Goal: Information Seeking & Learning: Learn about a topic

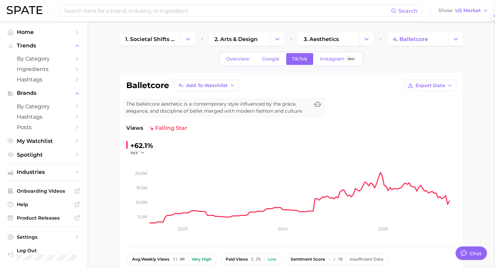
scroll to position [797, 0]
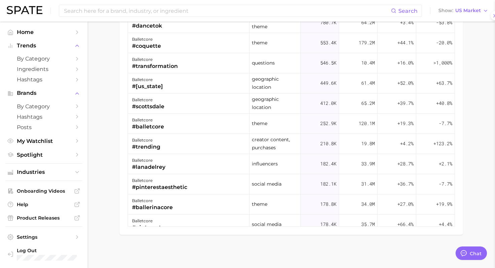
click at [131, 12] on div at bounding box center [247, 134] width 495 height 268
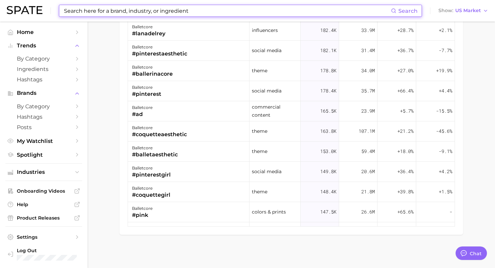
click at [131, 12] on input at bounding box center [227, 10] width 328 height 11
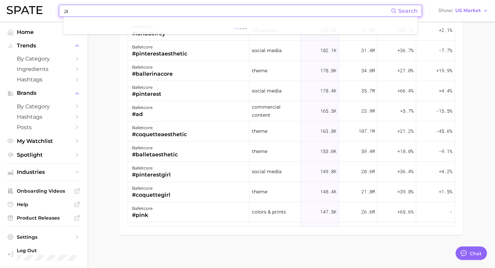
type input ";"
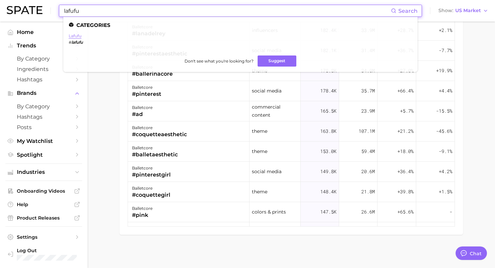
type input "lafufu"
click at [78, 36] on link "lafufu" at bounding box center [75, 35] width 13 height 5
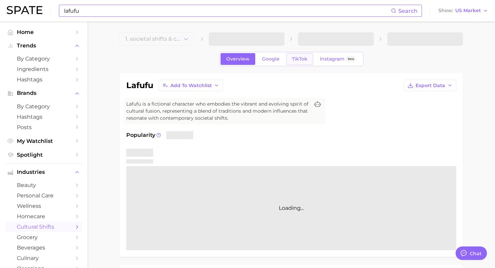
click at [299, 57] on span "TikTok" at bounding box center [299, 59] width 15 height 6
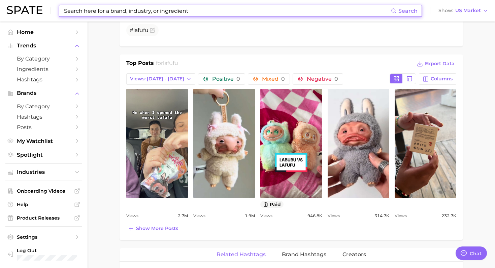
scroll to position [294, 0]
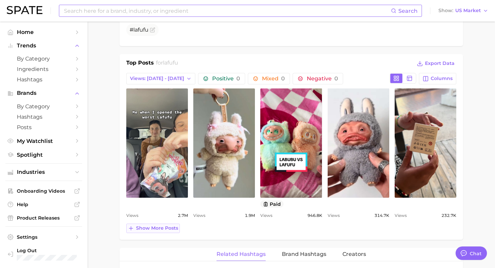
click at [151, 227] on span "Show more posts" at bounding box center [157, 229] width 42 height 6
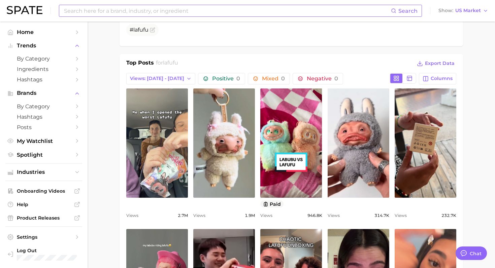
scroll to position [0, 0]
click at [161, 76] on span "Views: [DATE] - [DATE]" at bounding box center [157, 79] width 54 height 6
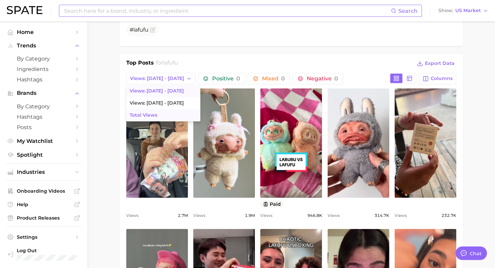
click at [152, 115] on span "Total Views" at bounding box center [144, 116] width 28 height 6
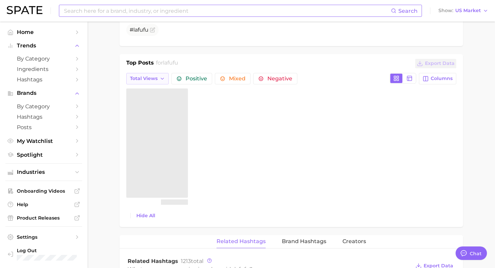
click at [153, 79] on span "Total Views" at bounding box center [144, 79] width 28 height 6
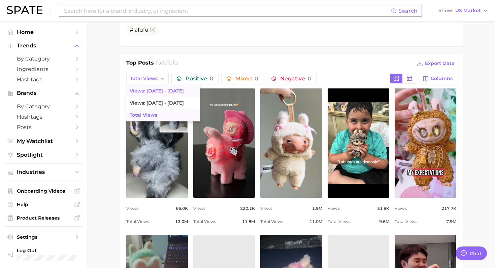
click at [153, 89] on span "Views: [DATE] - [DATE]" at bounding box center [157, 91] width 54 height 6
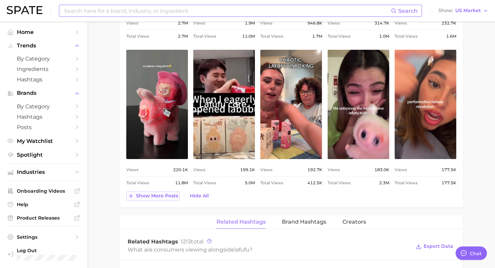
click at [168, 194] on span "Show more posts" at bounding box center [157, 196] width 42 height 6
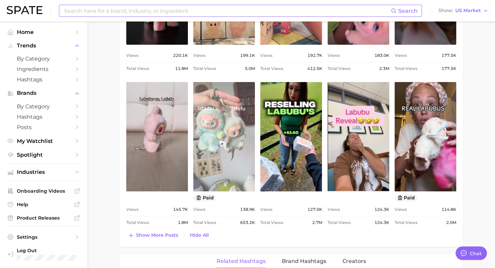
click at [217, 150] on link "view post on TikTok" at bounding box center [224, 136] width 62 height 109
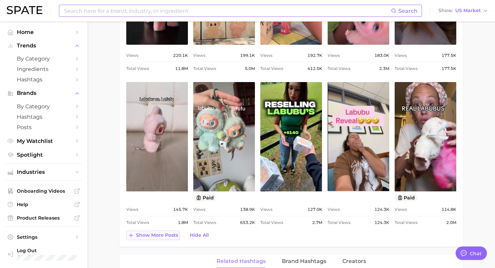
click at [171, 233] on span "Show more posts" at bounding box center [157, 236] width 42 height 6
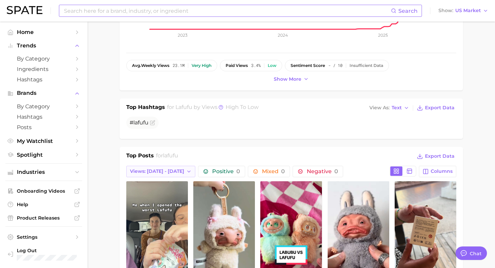
click at [147, 169] on span "Views: [DATE] - [DATE]" at bounding box center [157, 172] width 54 height 6
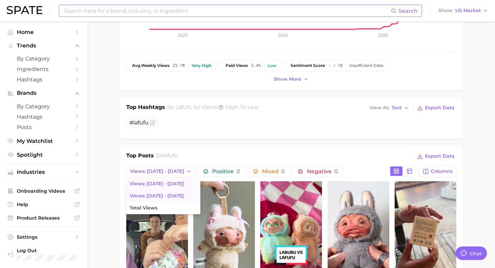
click at [155, 197] on span "Views: [DATE] - [DATE]" at bounding box center [157, 196] width 54 height 6
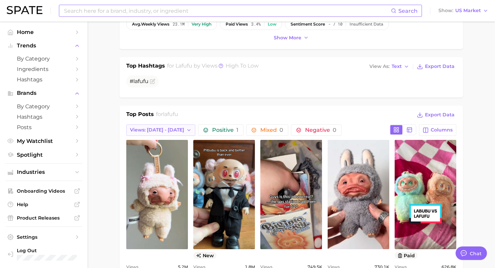
click at [149, 129] on span "Views: [DATE] - [DATE]" at bounding box center [157, 130] width 54 height 6
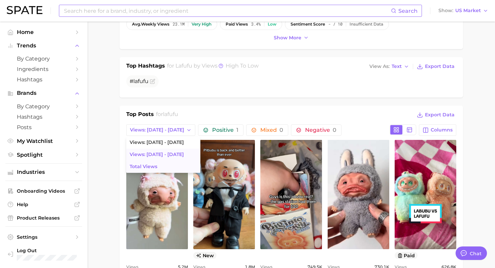
click at [148, 165] on span "Total Views" at bounding box center [144, 167] width 28 height 6
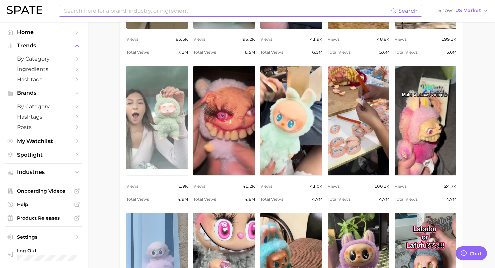
click at [161, 137] on link "view post on TikTok" at bounding box center [157, 120] width 62 height 109
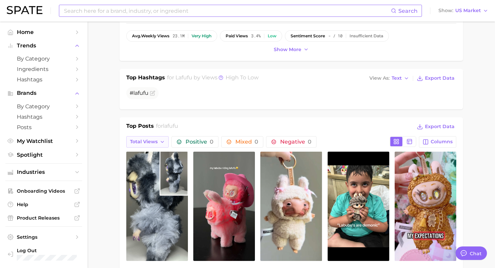
click at [146, 143] on span "Total Views" at bounding box center [144, 142] width 28 height 6
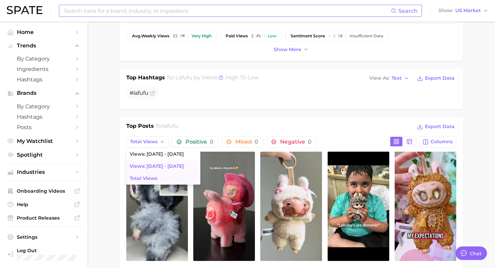
click at [151, 164] on span "Views: [DATE] - [DATE]" at bounding box center [157, 167] width 54 height 6
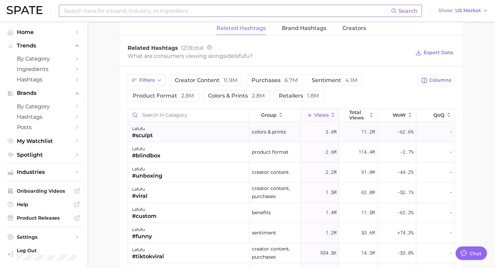
click at [169, 130] on div "lafufu #sculpt" at bounding box center [189, 132] width 122 height 20
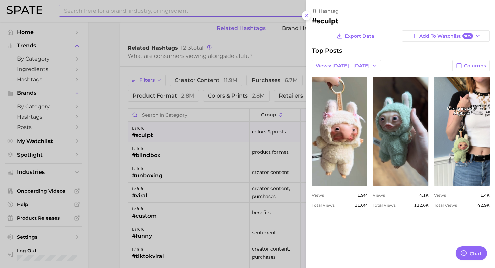
click at [231, 160] on div at bounding box center [247, 134] width 495 height 268
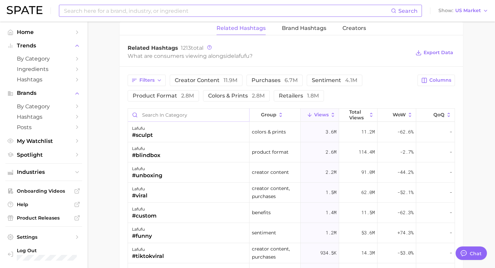
click at [165, 113] on input "Search in category" at bounding box center [188, 115] width 121 height 13
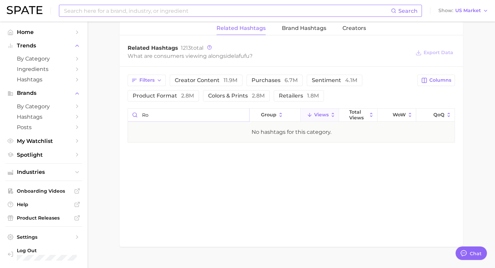
type input "r"
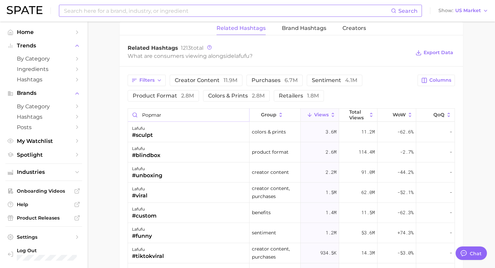
type input "popmart"
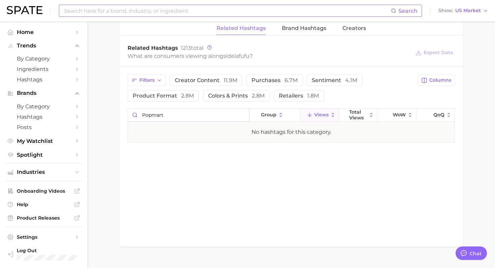
click at [240, 111] on input "popmart" at bounding box center [188, 115] width 121 height 13
click at [244, 113] on input "popmart" at bounding box center [188, 115] width 121 height 13
click at [245, 117] on input "popmart" at bounding box center [188, 115] width 121 height 13
click at [244, 115] on input "popmart" at bounding box center [188, 115] width 121 height 13
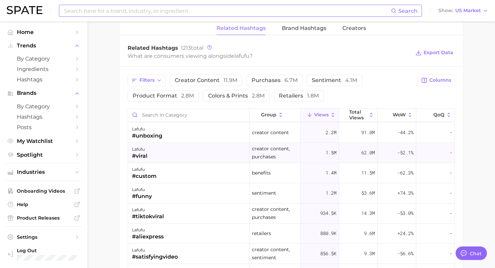
click at [186, 148] on div "lafufu #viral" at bounding box center [189, 153] width 122 height 20
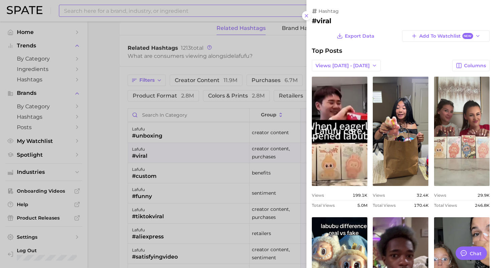
click at [186, 149] on div at bounding box center [247, 134] width 495 height 268
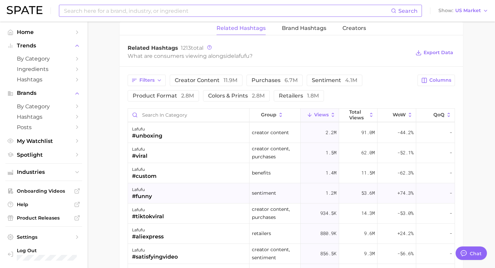
click at [183, 196] on div "lafufu #funny" at bounding box center [189, 194] width 122 height 20
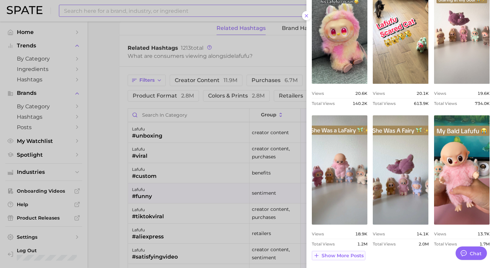
click at [342, 256] on span "Show more posts" at bounding box center [343, 256] width 42 height 6
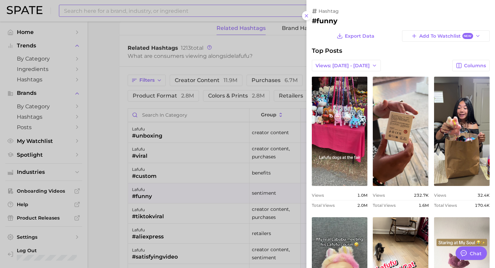
click at [190, 191] on div at bounding box center [247, 134] width 495 height 268
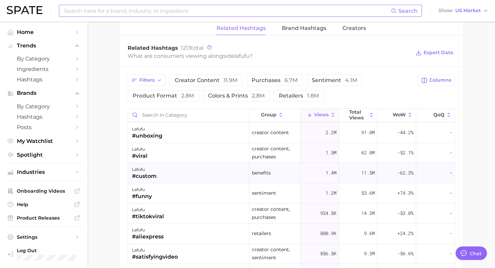
click at [186, 175] on div "lafufu #custom" at bounding box center [189, 173] width 122 height 20
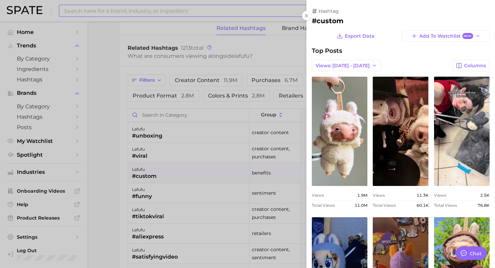
click at [192, 157] on div at bounding box center [247, 134] width 495 height 268
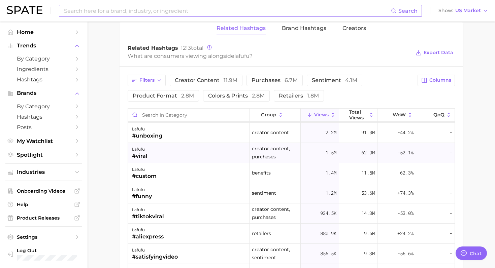
click at [192, 147] on div "lafufu #viral" at bounding box center [189, 153] width 122 height 20
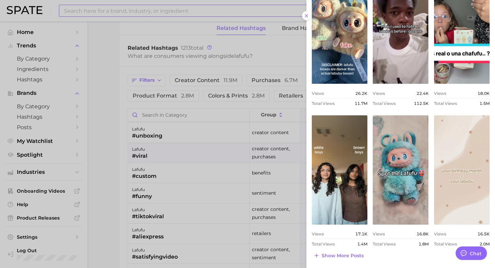
click at [199, 157] on div at bounding box center [247, 134] width 495 height 268
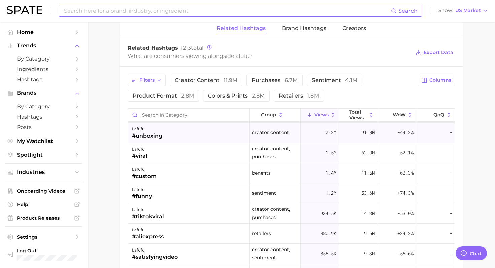
click at [192, 133] on div "lafufu #unboxing" at bounding box center [189, 133] width 122 height 20
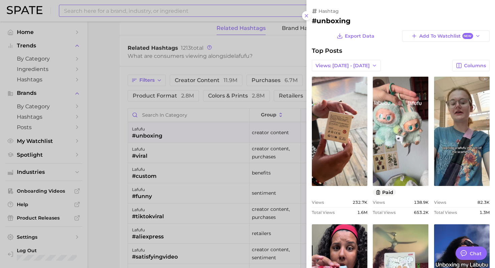
click at [162, 198] on div at bounding box center [247, 134] width 495 height 268
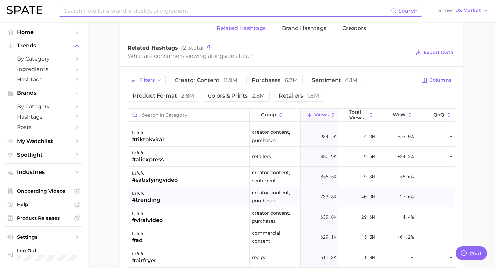
click at [158, 196] on div "#trending" at bounding box center [146, 200] width 28 height 8
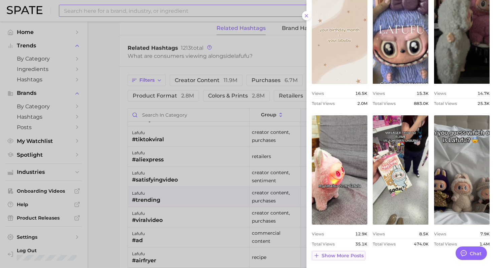
click at [335, 252] on button "Show more posts" at bounding box center [339, 255] width 54 height 9
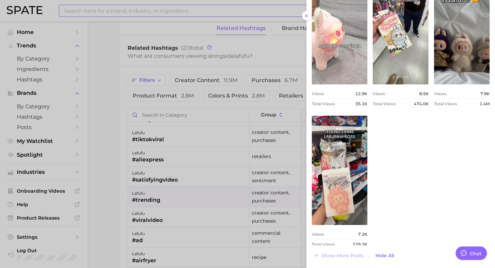
click at [341, 59] on link "view post on TikTok" at bounding box center [340, 29] width 56 height 109
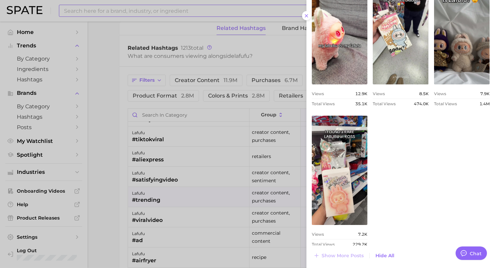
click at [205, 101] on div at bounding box center [247, 134] width 495 height 268
